Goal: Information Seeking & Learning: Learn about a topic

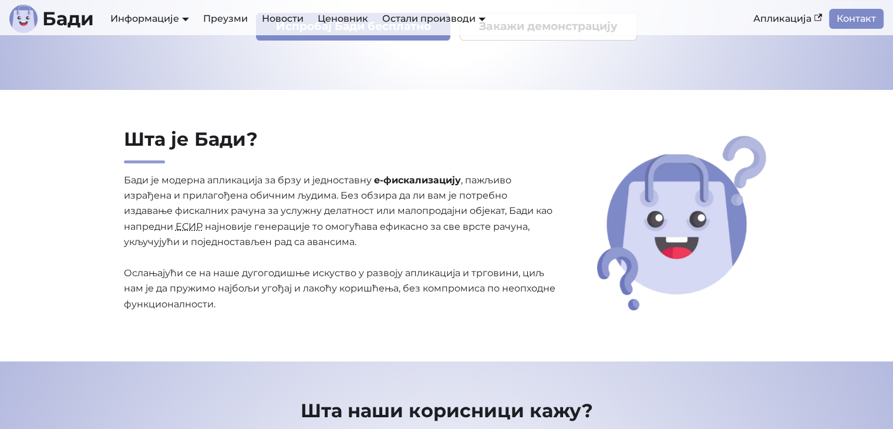
scroll to position [188, 0]
click at [190, 226] on abbr "ЕСИР" at bounding box center [189, 225] width 27 height 11
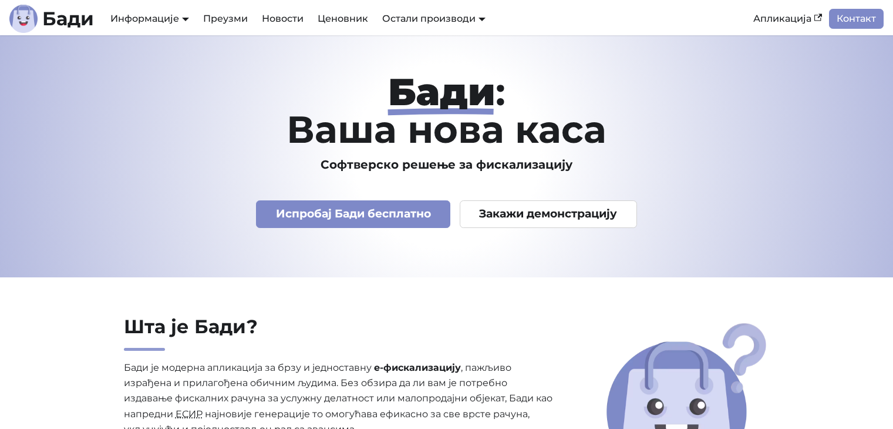
scroll to position [188, 0]
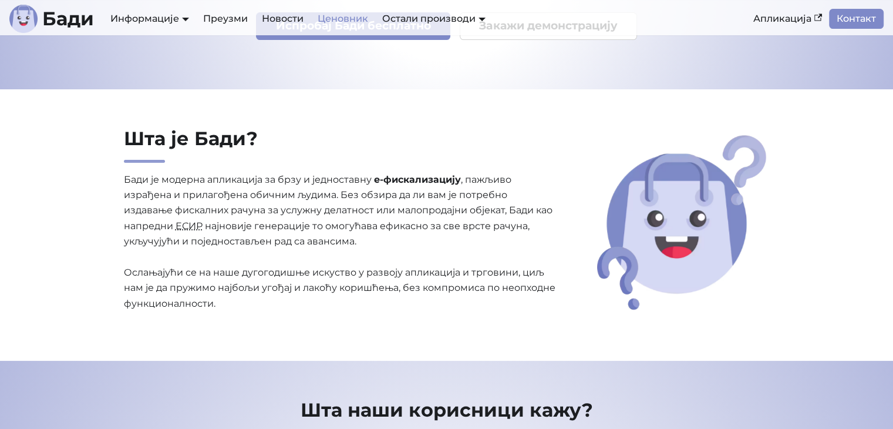
click at [350, 23] on link "Ценовник" at bounding box center [343, 19] width 65 height 20
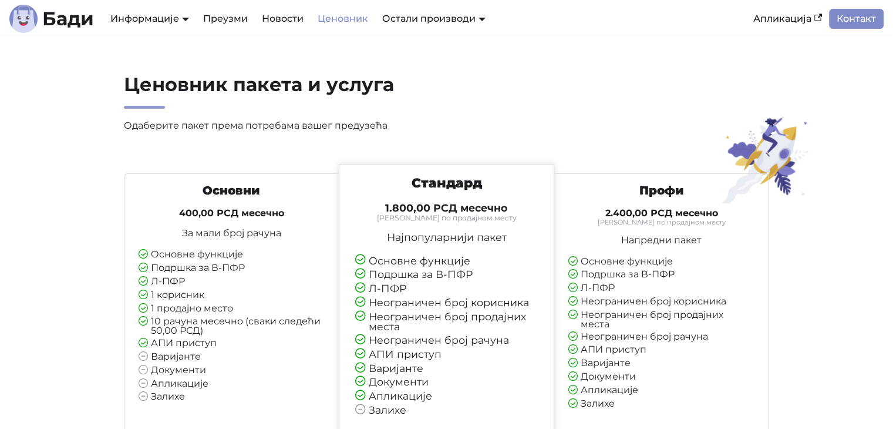
click at [537, 85] on h2 "Ценовник пакета и услуга" at bounding box center [340, 91] width 433 height 36
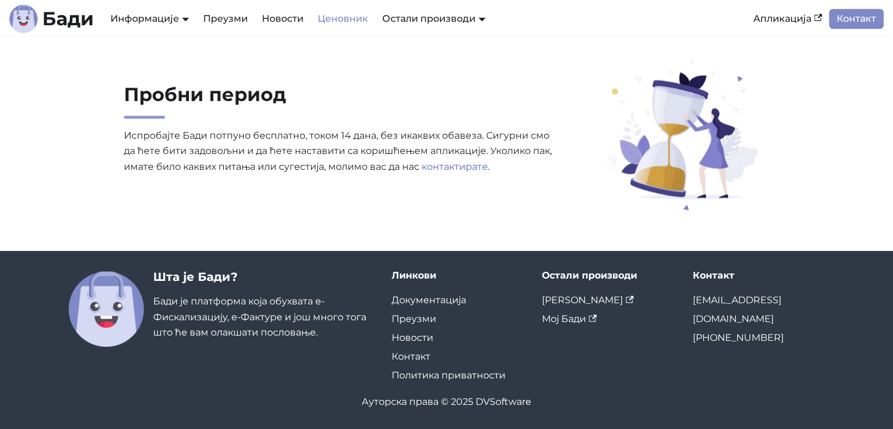
scroll to position [845, 0]
